Goal: Task Accomplishment & Management: Manage account settings

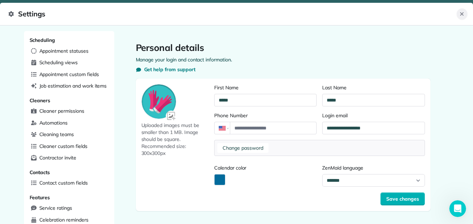
click at [461, 19] on button "Close" at bounding box center [461, 13] width 11 height 11
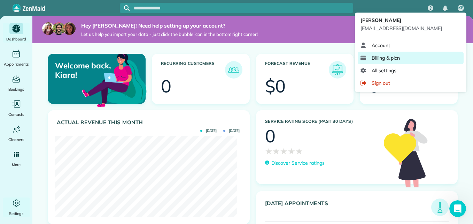
click at [387, 55] on span "Billing & plan" at bounding box center [386, 57] width 28 height 7
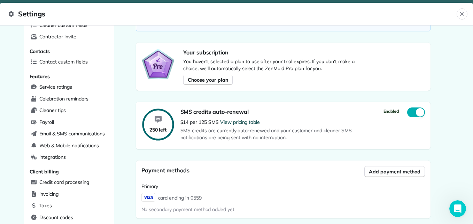
scroll to position [120, 0]
click at [220, 77] on span "Choose your plan" at bounding box center [208, 80] width 40 height 7
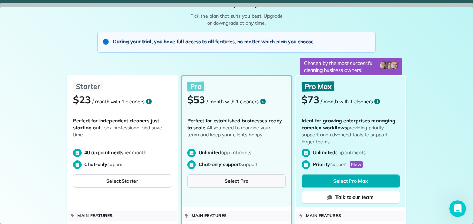
scroll to position [0, 0]
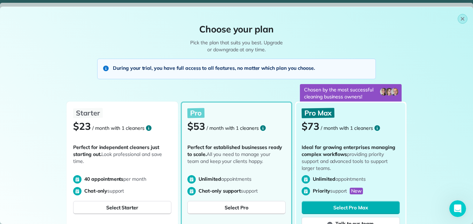
click at [460, 17] on icon "button" at bounding box center [463, 19] width 6 height 6
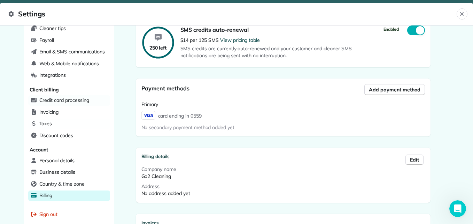
scroll to position [220, 0]
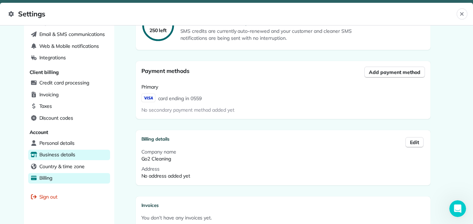
click at [71, 154] on span "Business details" at bounding box center [57, 154] width 36 height 7
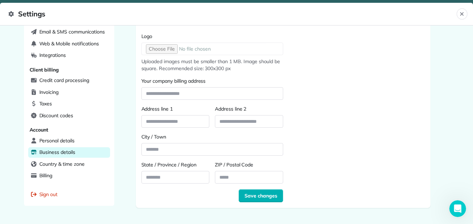
scroll to position [219, 0]
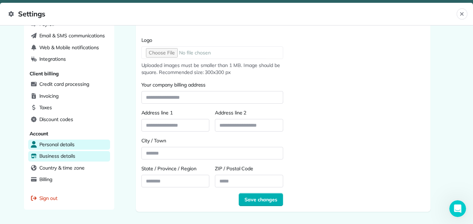
click at [65, 145] on span "Personal details" at bounding box center [56, 144] width 35 height 7
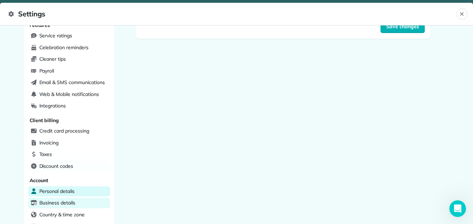
scroll to position [239, 0]
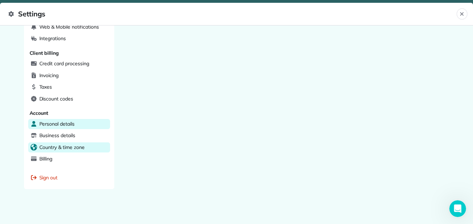
click at [83, 147] on div "Country & time zone" at bounding box center [69, 147] width 82 height 10
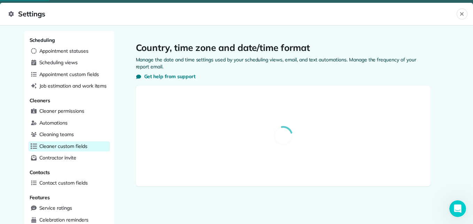
select select "**"
select select "**********"
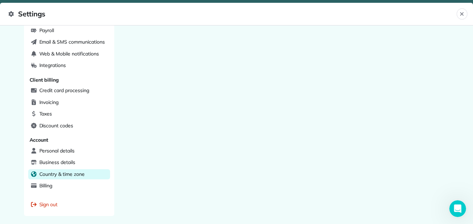
scroll to position [239, 0]
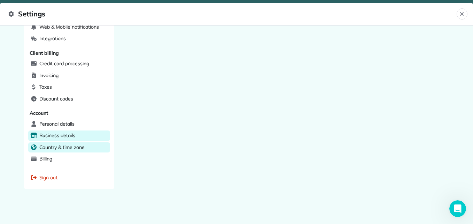
click at [70, 136] on span "Business details" at bounding box center [57, 135] width 36 height 7
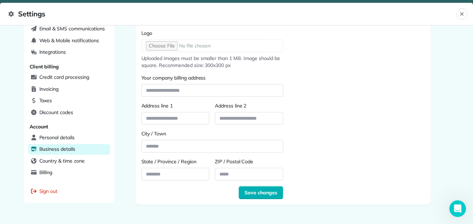
scroll to position [228, 0]
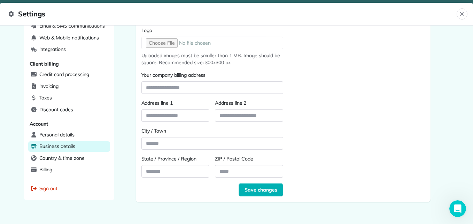
click at [136, 170] on div "**********" at bounding box center [283, 26] width 295 height 352
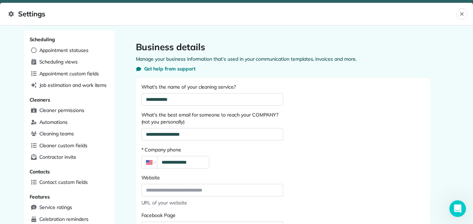
scroll to position [0, 0]
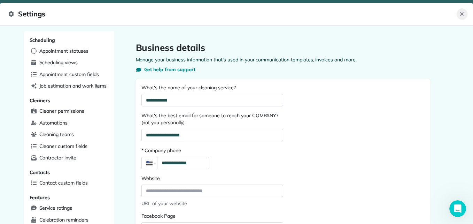
click at [458, 17] on button "Close" at bounding box center [461, 13] width 11 height 11
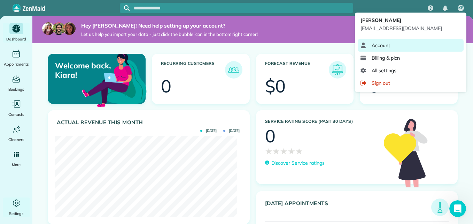
click at [424, 47] on link "Account" at bounding box center [411, 45] width 106 height 13
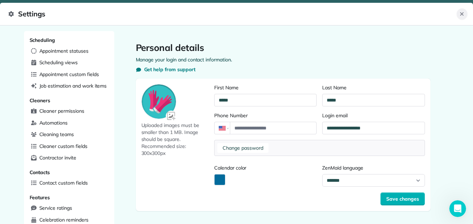
click at [464, 15] on icon "Close" at bounding box center [462, 14] width 6 height 6
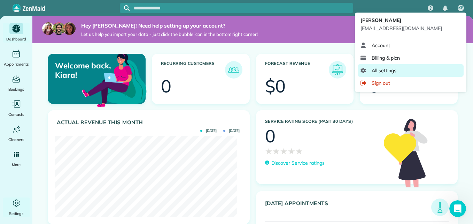
click at [391, 65] on link "All settings" at bounding box center [411, 70] width 106 height 13
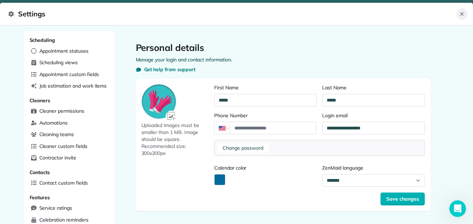
click at [460, 11] on icon "Close" at bounding box center [462, 14] width 6 height 6
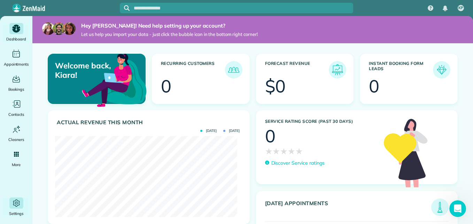
click at [16, 201] on icon "Main" at bounding box center [16, 202] width 9 height 9
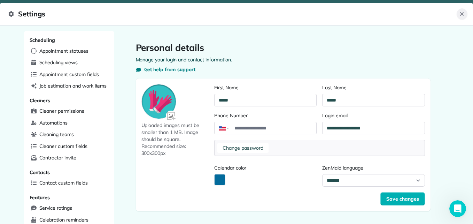
click at [461, 15] on icon "Close" at bounding box center [461, 13] width 3 height 3
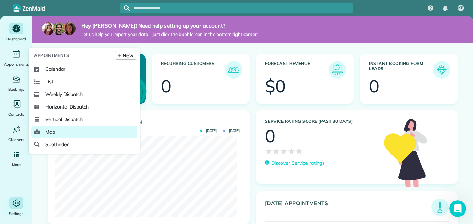
click at [60, 134] on link "Map" at bounding box center [84, 131] width 106 height 13
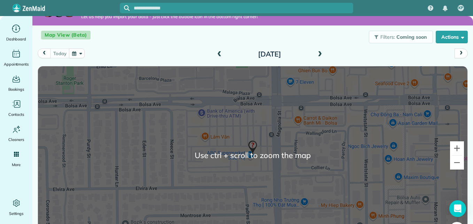
scroll to position [5, 0]
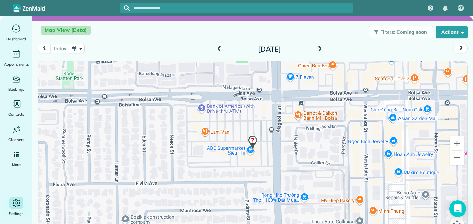
click at [18, 205] on icon "Main" at bounding box center [16, 202] width 8 height 8
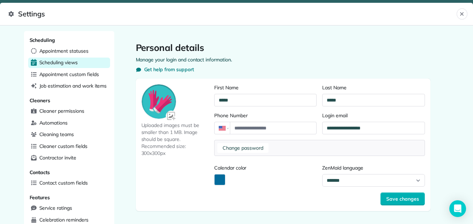
click at [67, 64] on span "Scheduling views" at bounding box center [58, 62] width 38 height 7
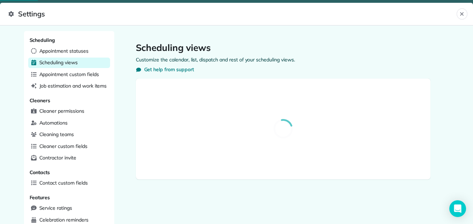
select select "**********"
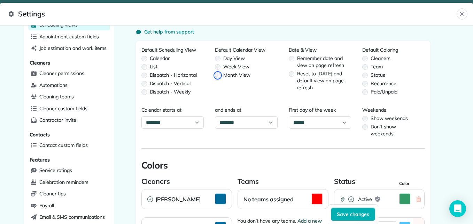
scroll to position [38, 0]
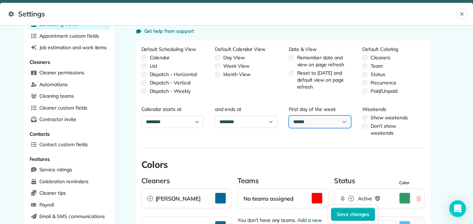
click at [338, 121] on select "****** ****** ******* ********* ******** ****** ********" at bounding box center [320, 121] width 63 height 13
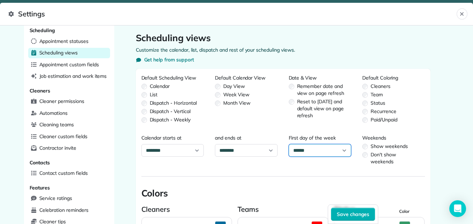
scroll to position [0, 0]
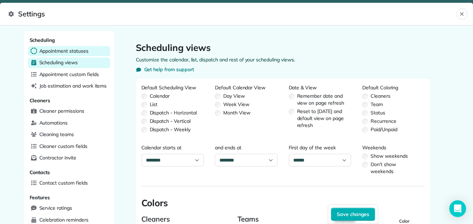
click at [94, 52] on div "Appointment statuses" at bounding box center [69, 51] width 82 height 10
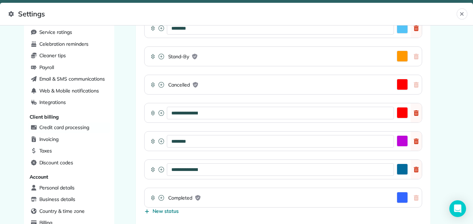
scroll to position [235, 0]
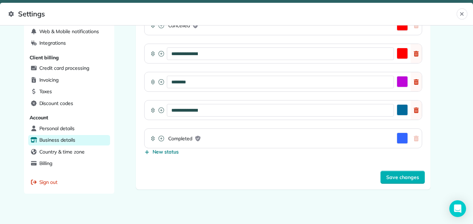
click at [63, 138] on span "Business details" at bounding box center [57, 139] width 36 height 7
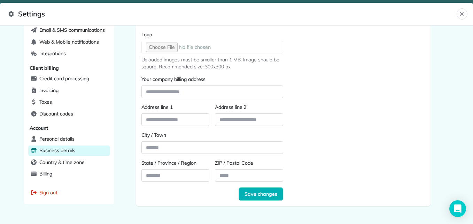
scroll to position [239, 0]
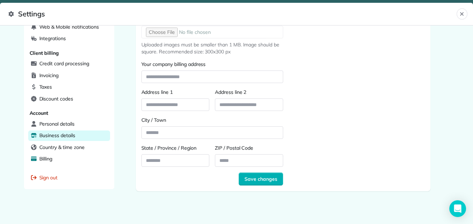
drag, startPoint x: 125, startPoint y: 154, endPoint x: 50, endPoint y: 157, distance: 75.3
click at [50, 157] on span "Billing" at bounding box center [45, 158] width 13 height 7
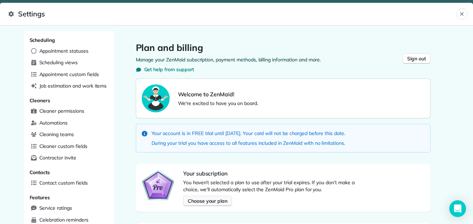
click at [202, 202] on span "Choose your plan" at bounding box center [208, 200] width 40 height 7
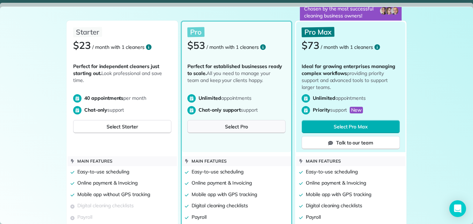
scroll to position [81, 0]
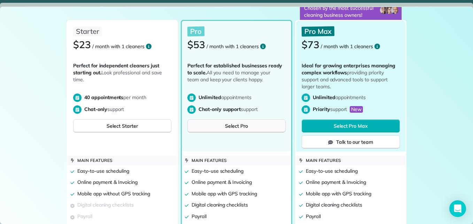
click at [231, 124] on span "Select Pro" at bounding box center [236, 125] width 23 height 7
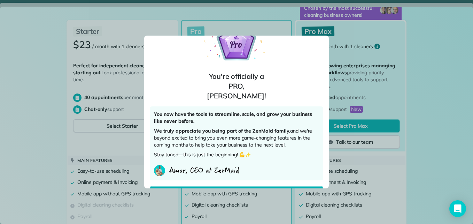
scroll to position [36, 0]
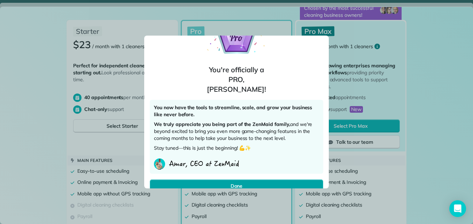
click at [237, 182] on span "Done" at bounding box center [237, 185] width 12 height 7
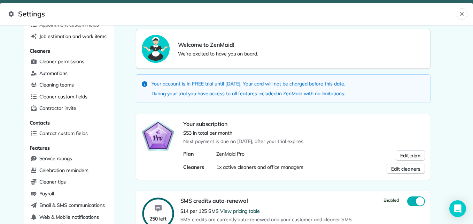
scroll to position [52, 0]
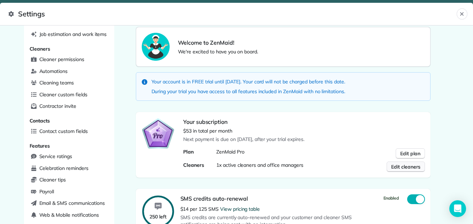
click at [391, 164] on span "Edit cleaners" at bounding box center [405, 166] width 29 height 7
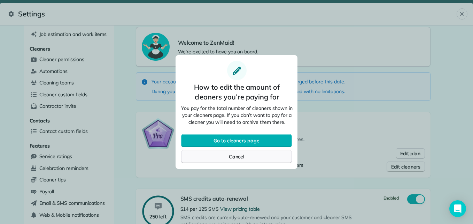
click at [286, 156] on div "Cancel" at bounding box center [236, 156] width 111 height 13
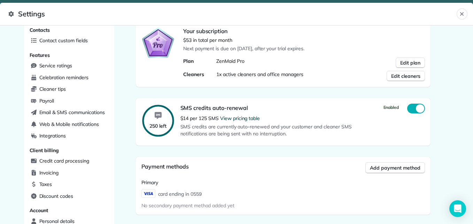
scroll to position [143, 0]
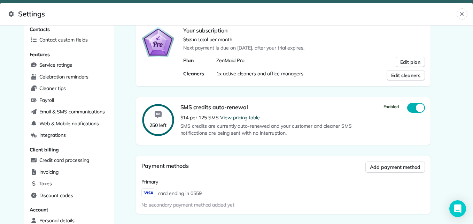
click at [282, 147] on div "Welcome to ZenMaid! We're excited to have you on board. Your account is in FREE…" at bounding box center [283, 157] width 295 height 442
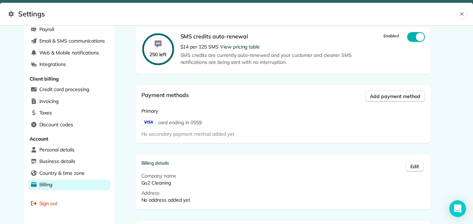
scroll to position [214, 0]
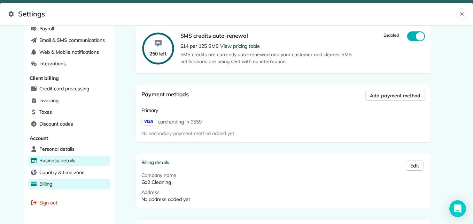
click at [60, 161] on span "Business details" at bounding box center [57, 160] width 36 height 7
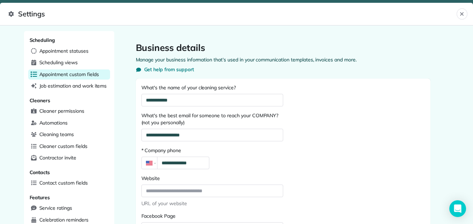
click at [91, 73] on span "Appointment custom fields" at bounding box center [69, 74] width 60 height 7
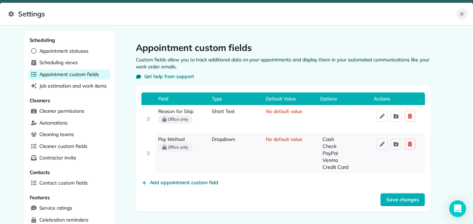
click at [462, 16] on icon "Close" at bounding box center [462, 14] width 6 height 6
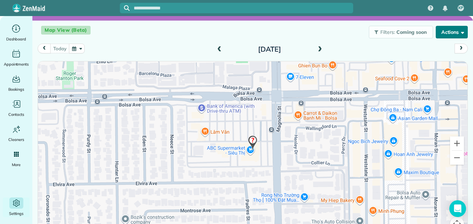
click at [442, 34] on button "Actions" at bounding box center [452, 32] width 32 height 13
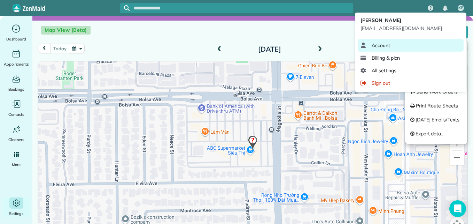
click at [425, 41] on link "Account" at bounding box center [411, 45] width 106 height 13
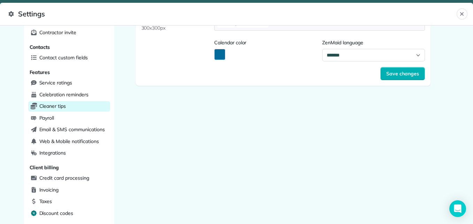
scroll to position [124, 0]
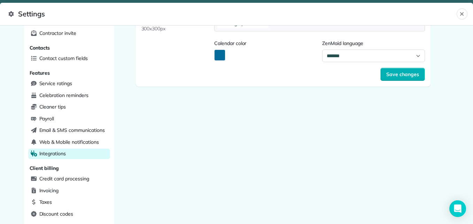
click at [73, 154] on div "Integrations" at bounding box center [69, 153] width 82 height 10
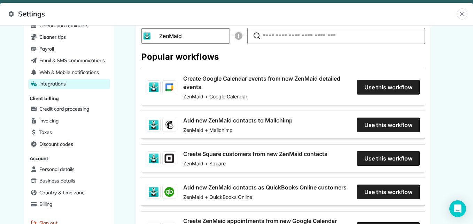
scroll to position [136, 0]
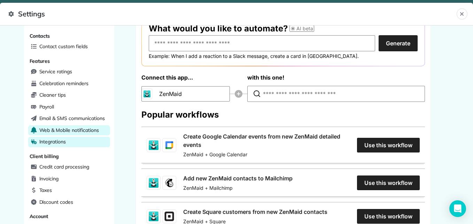
click at [94, 128] on span "Web & Mobile notifications" at bounding box center [69, 129] width 60 height 7
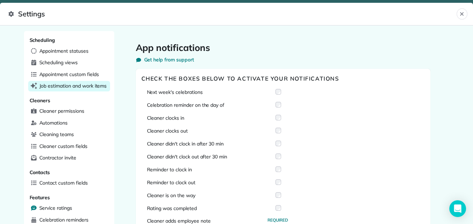
click at [75, 90] on div "Job estimation and work items" at bounding box center [69, 86] width 82 height 10
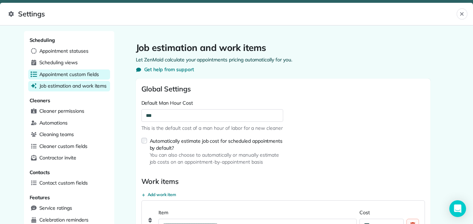
click at [83, 76] on span "Appointment custom fields" at bounding box center [69, 74] width 60 height 7
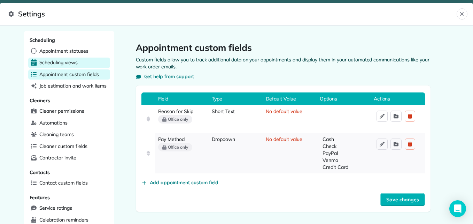
click at [67, 62] on span "Scheduling views" at bounding box center [58, 62] width 38 height 7
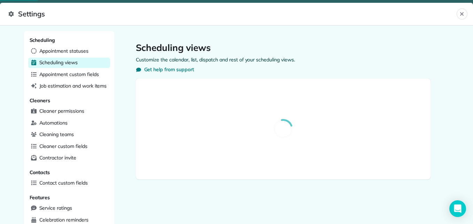
select select "**********"
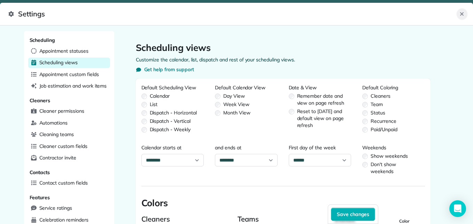
click at [462, 15] on icon "Close" at bounding box center [462, 14] width 6 height 6
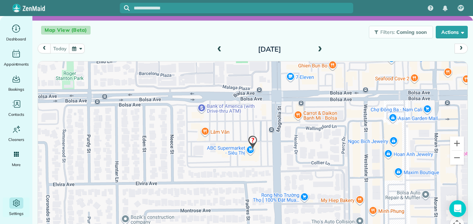
click at [327, 9] on input "text" at bounding box center [243, 8] width 219 height 5
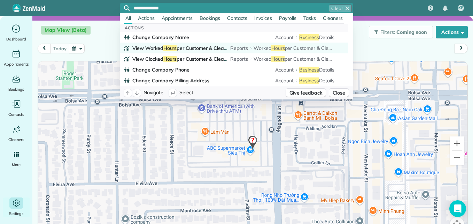
type input "**********"
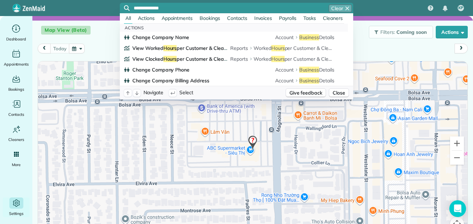
click at [255, 8] on input "**********" at bounding box center [243, 8] width 219 height 5
click at [138, 93] on icon at bounding box center [137, 93] width 4 height 4
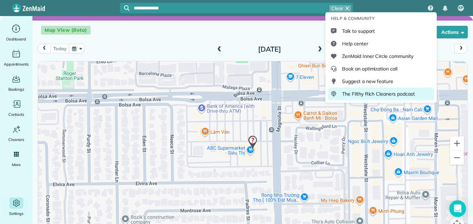
click at [397, 89] on link "The Filthy Rich Cleaners podcast" at bounding box center [381, 93] width 106 height 13
